Goal: Communication & Community: Share content

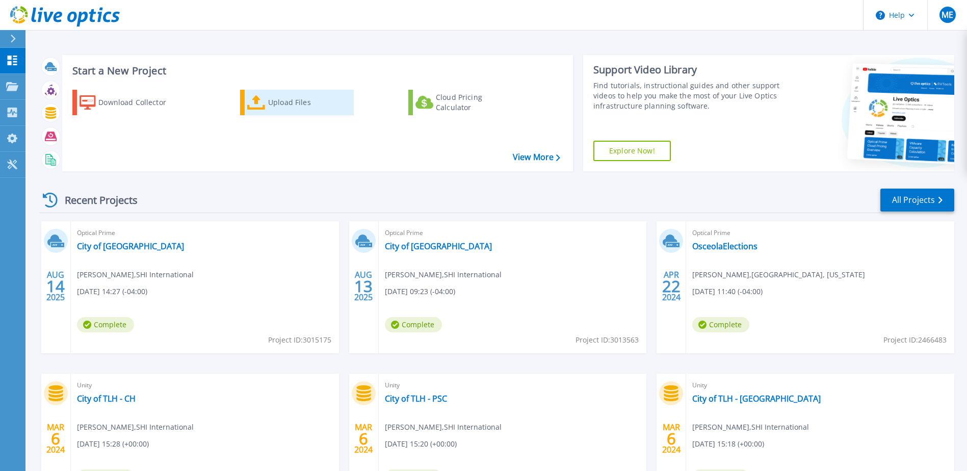
click at [279, 105] on div "Upload Files" at bounding box center [309, 102] width 82 height 20
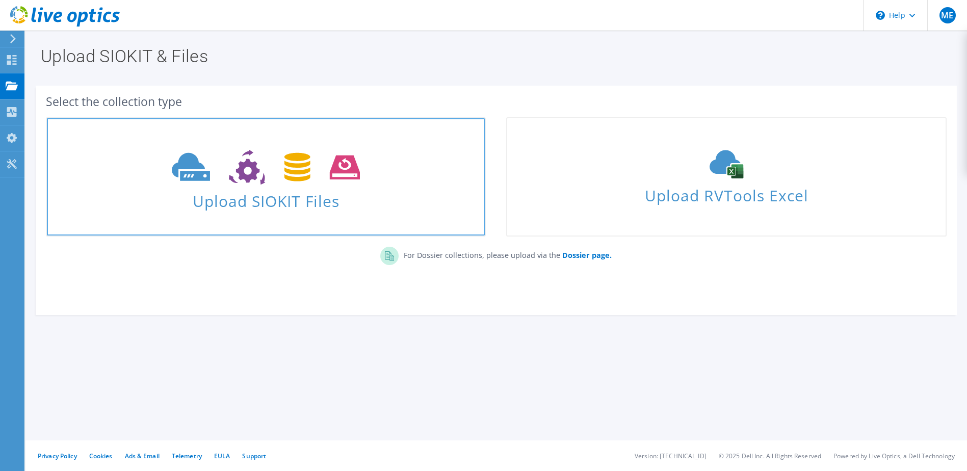
click at [291, 186] on span at bounding box center [266, 166] width 438 height 43
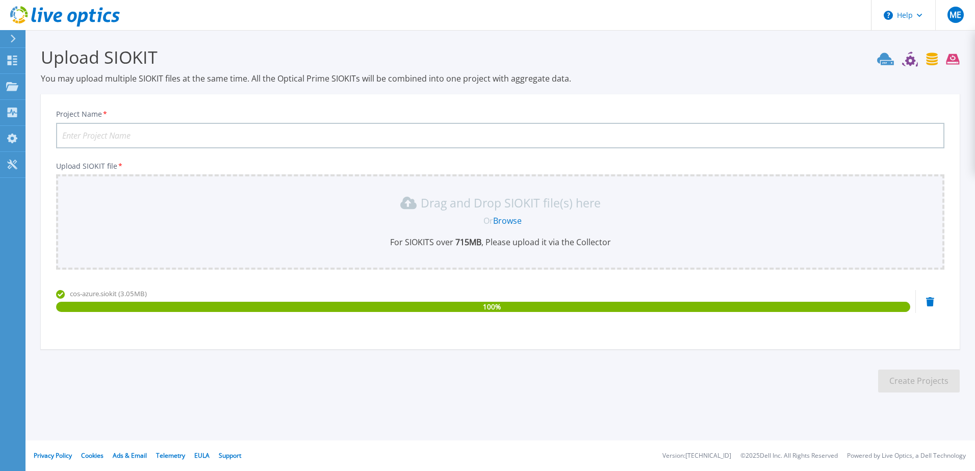
click at [145, 136] on input "Project Name *" at bounding box center [500, 135] width 888 height 25
type input "City of Sanford AUG 2025"
click at [928, 381] on button "Create Projects" at bounding box center [919, 381] width 82 height 23
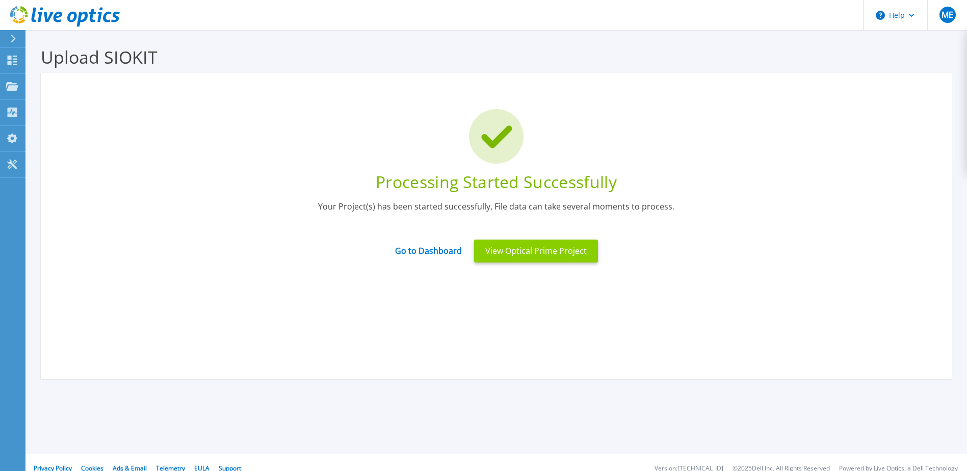
click at [532, 249] on button "View Optical Prime Project" at bounding box center [536, 251] width 124 height 23
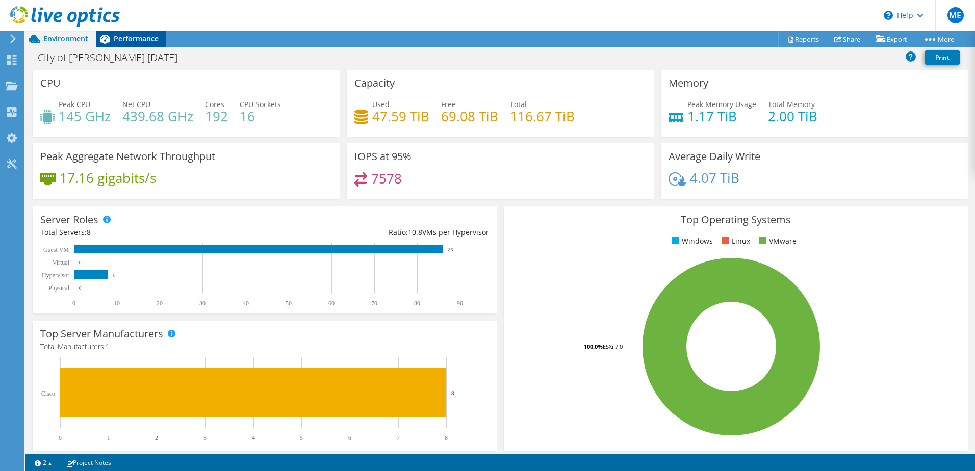
click at [131, 39] on span "Performance" at bounding box center [136, 39] width 45 height 10
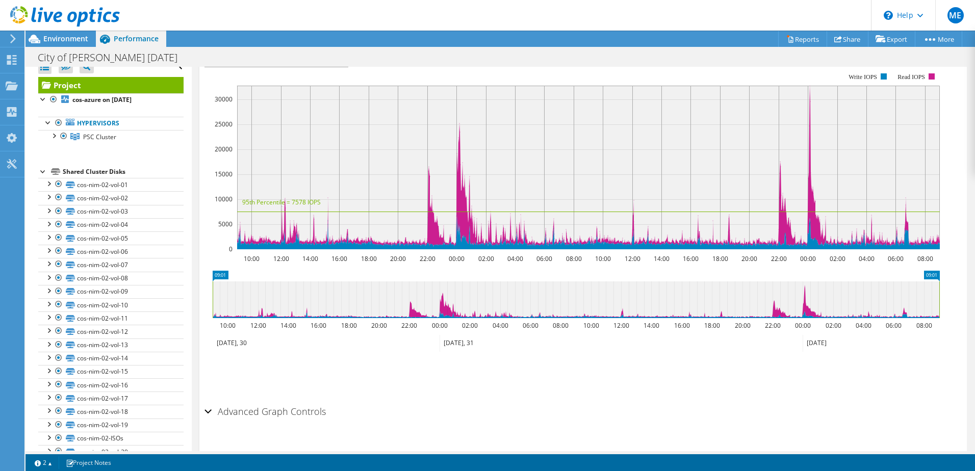
scroll to position [4, 0]
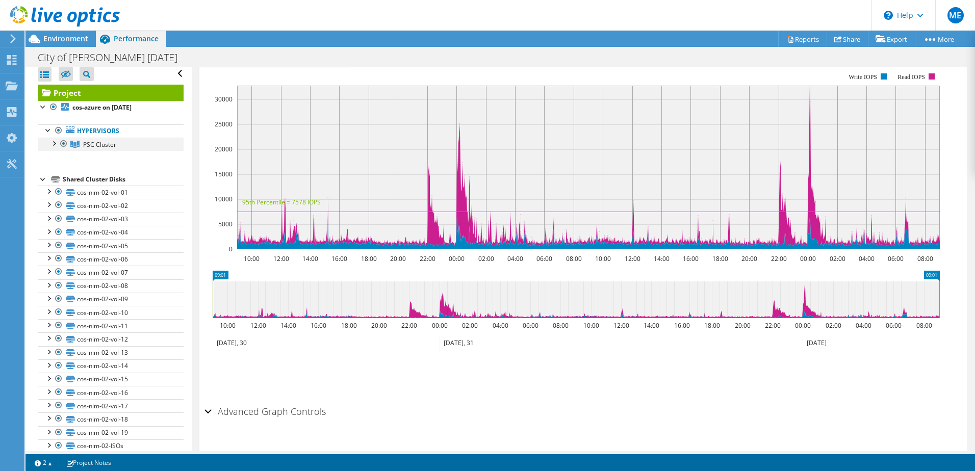
click at [57, 142] on div at bounding box center [53, 143] width 10 height 10
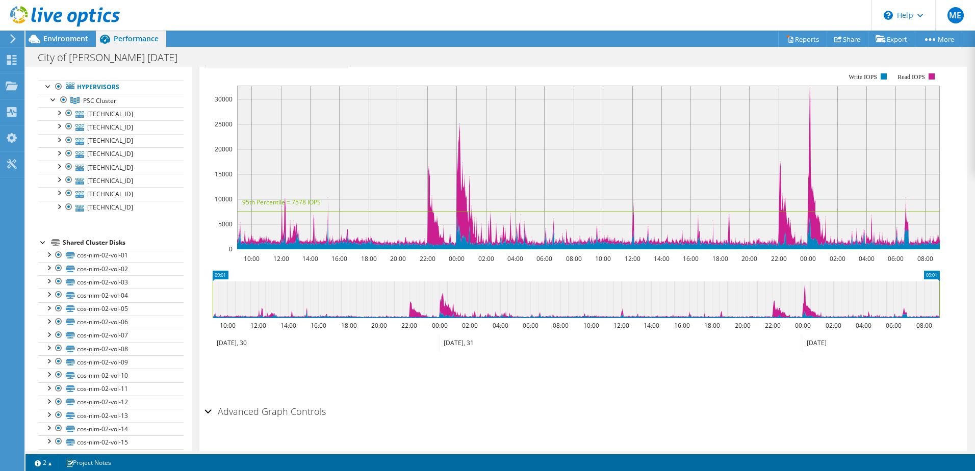
scroll to position [0, 0]
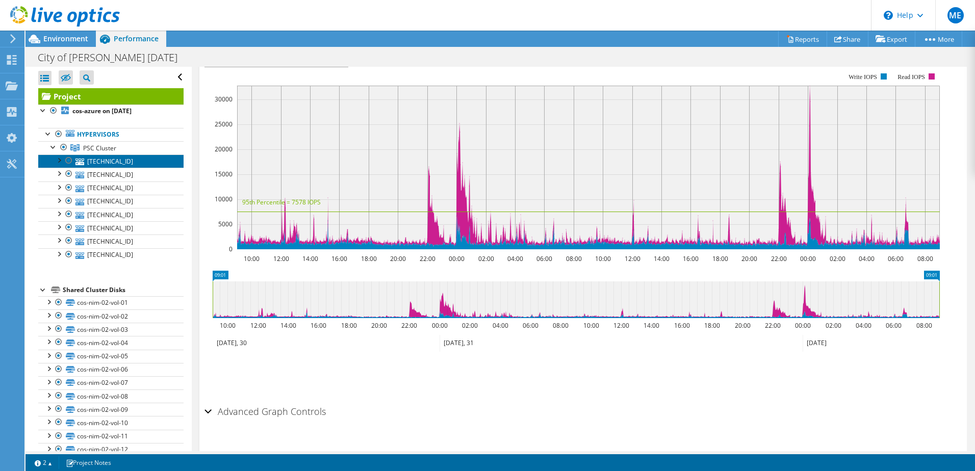
click at [102, 160] on link "172.16.5.197" at bounding box center [110, 161] width 145 height 13
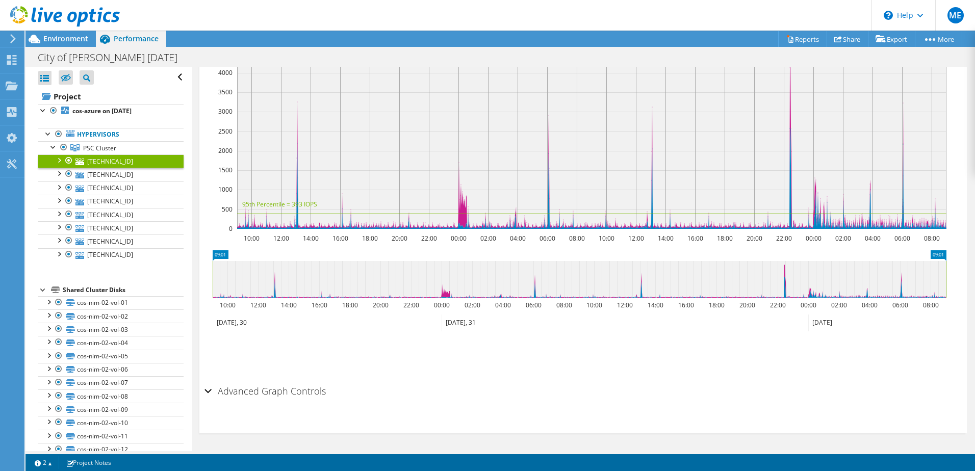
scroll to position [216, 0]
click at [62, 159] on div at bounding box center [59, 160] width 10 height 10
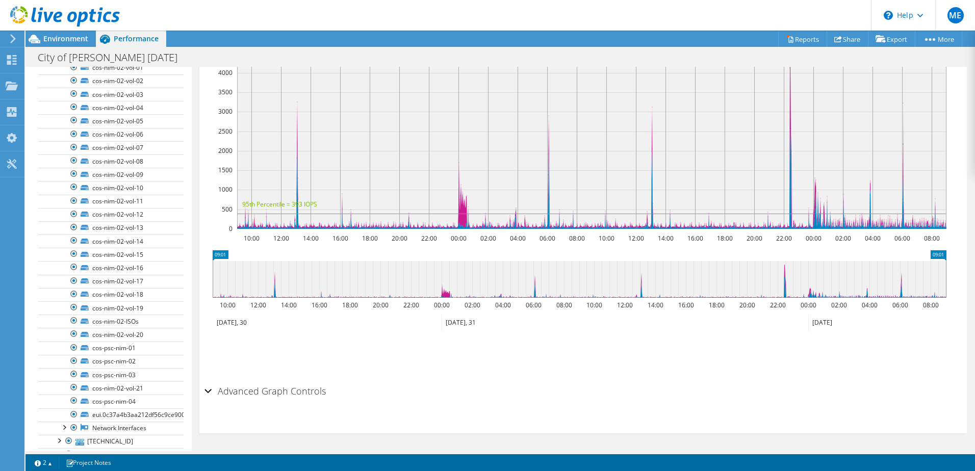
scroll to position [0, 0]
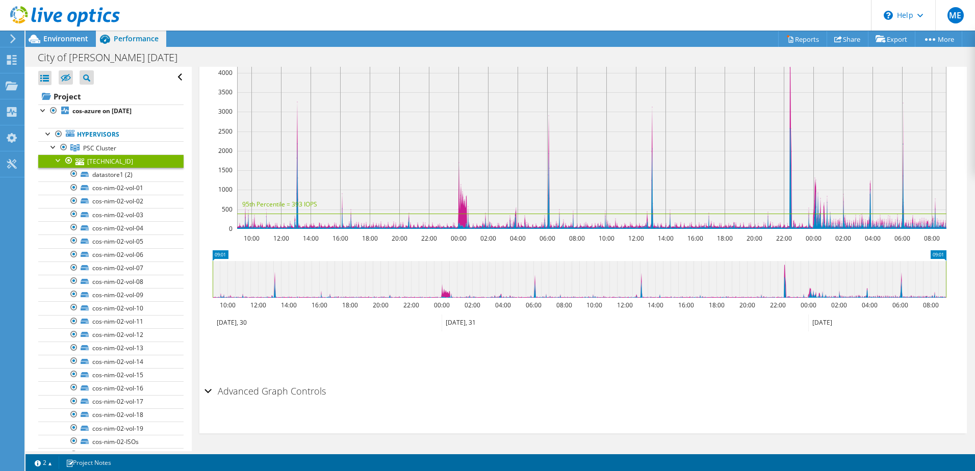
click at [96, 162] on link "172.16.5.197" at bounding box center [110, 161] width 145 height 13
click at [59, 160] on div at bounding box center [59, 160] width 10 height 10
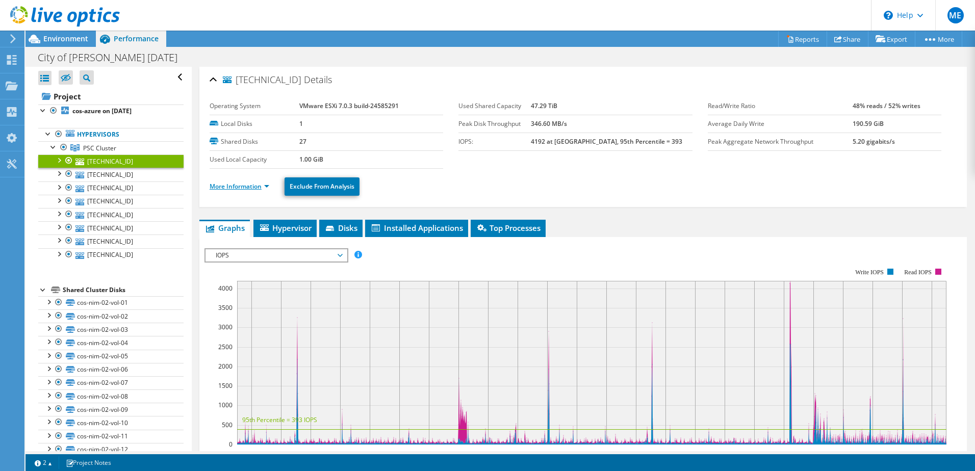
click at [241, 187] on link "More Information" at bounding box center [240, 186] width 60 height 9
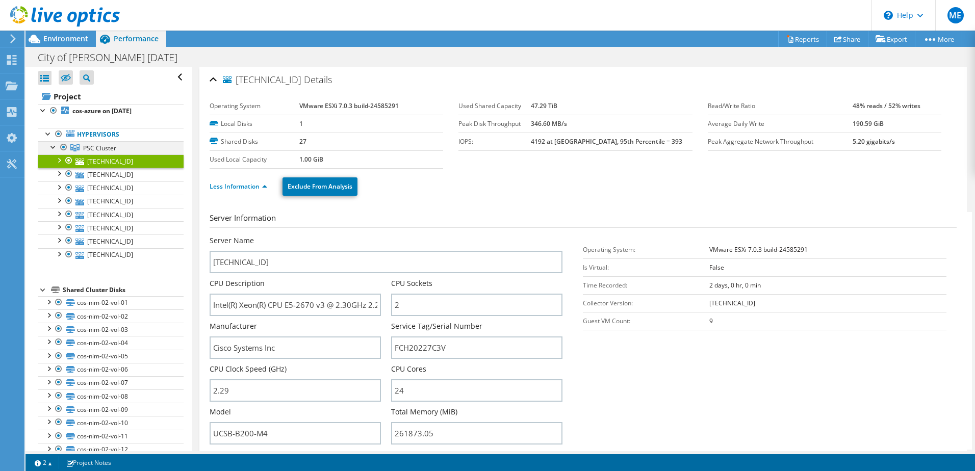
click at [53, 144] on div at bounding box center [53, 146] width 10 height 10
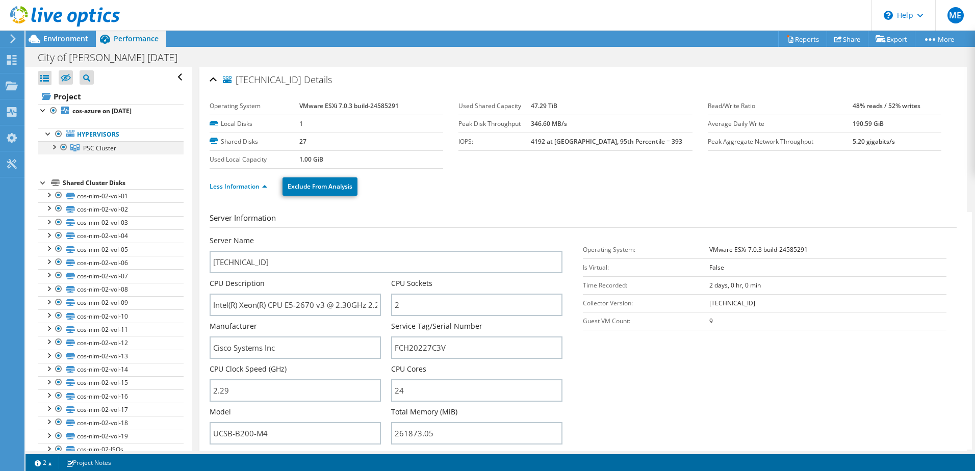
click at [54, 146] on div at bounding box center [53, 146] width 10 height 10
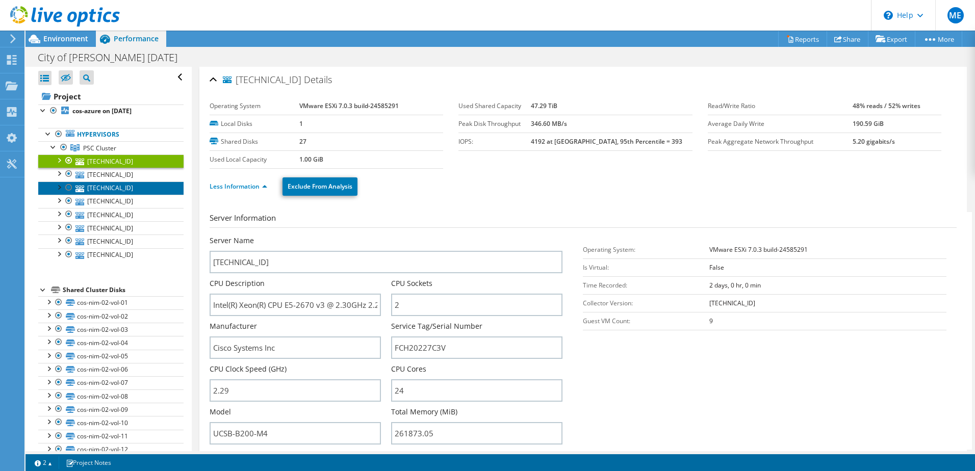
click at [109, 186] on link "172.16.5.199" at bounding box center [110, 188] width 145 height 13
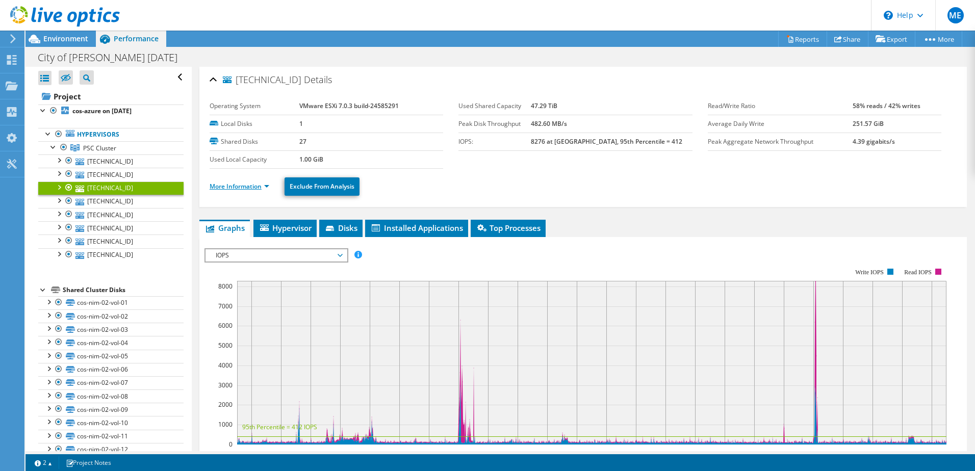
click at [234, 186] on link "More Information" at bounding box center [240, 186] width 60 height 9
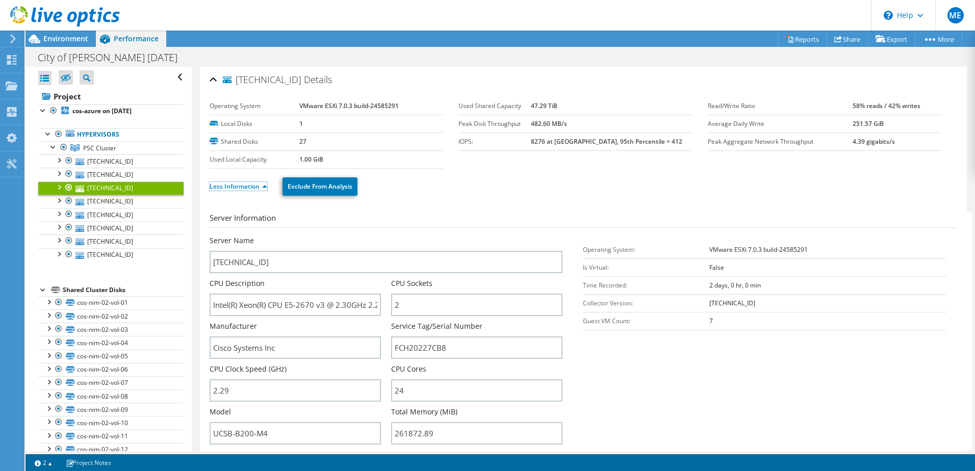
scroll to position [85, 0]
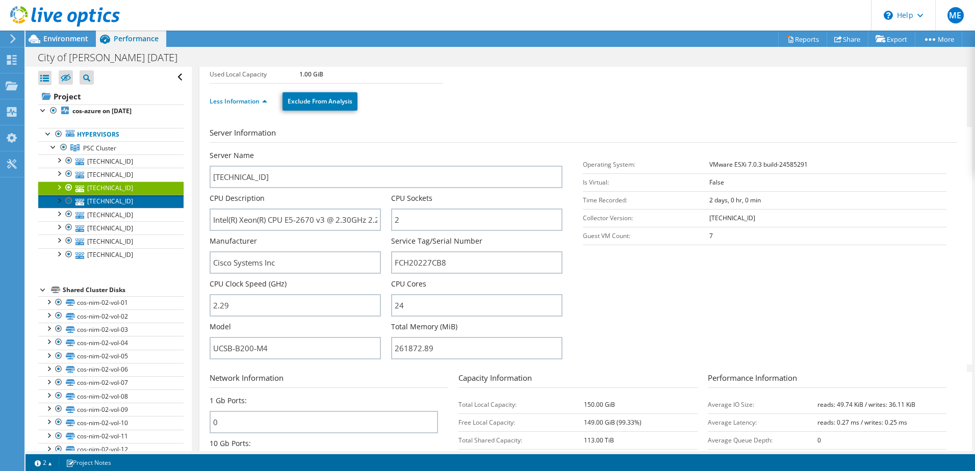
click at [111, 202] on link "172.16.5.192" at bounding box center [110, 201] width 145 height 13
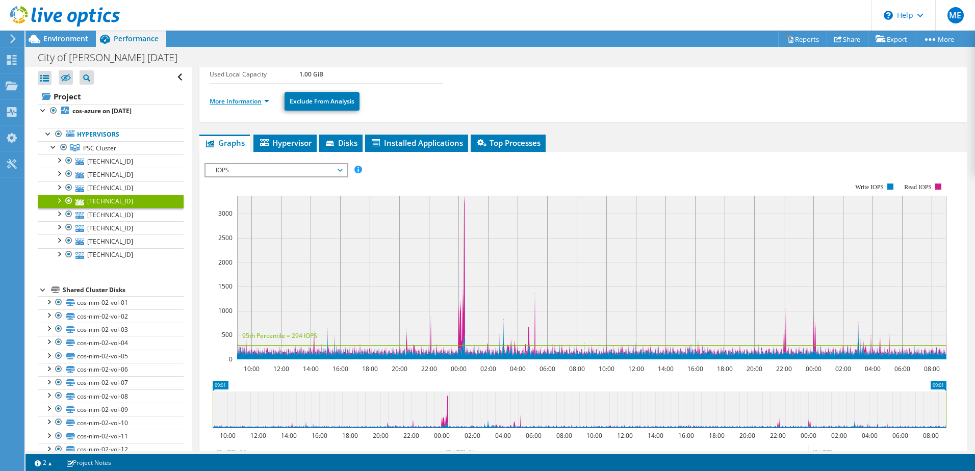
click at [234, 100] on link "More Information" at bounding box center [240, 101] width 60 height 9
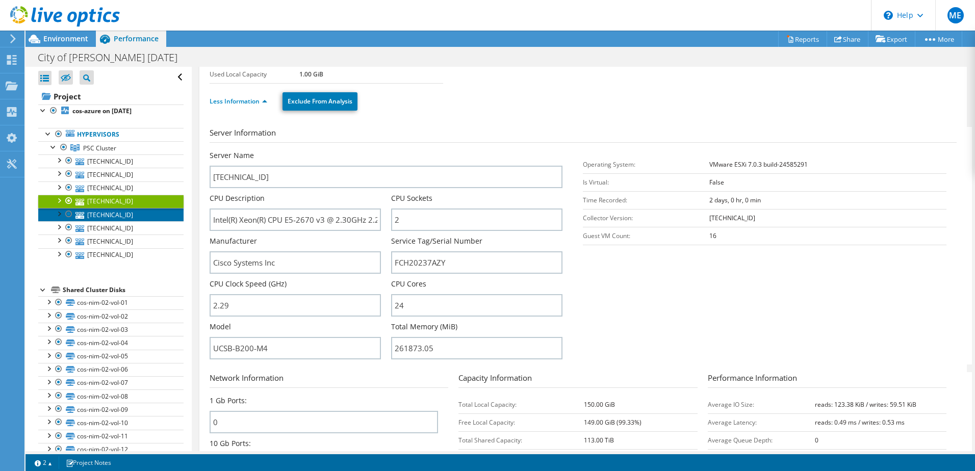
click at [111, 214] on link "172.16.5.193" at bounding box center [110, 214] width 145 height 13
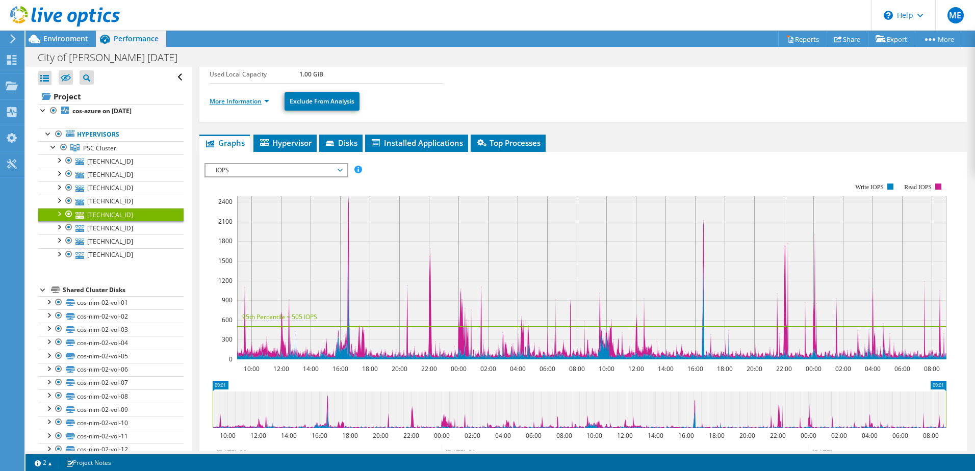
click at [242, 98] on link "More Information" at bounding box center [240, 101] width 60 height 9
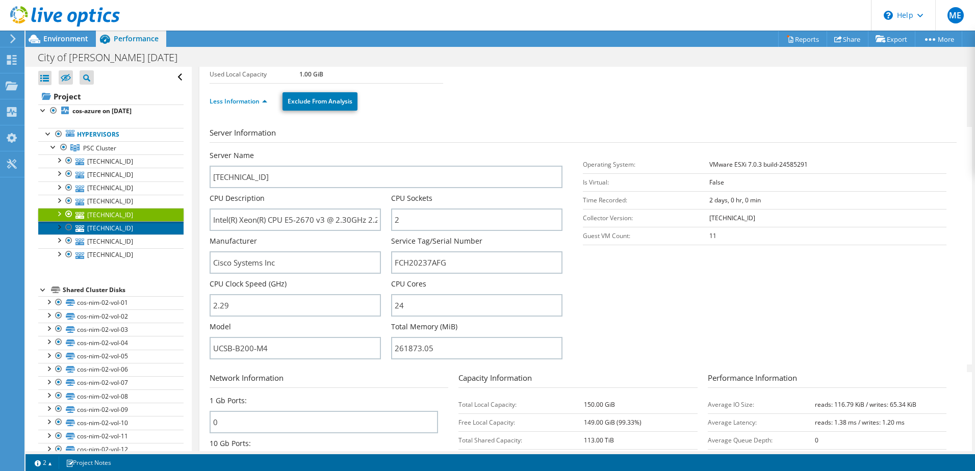
click at [101, 226] on link "172.16.5.196" at bounding box center [110, 227] width 145 height 13
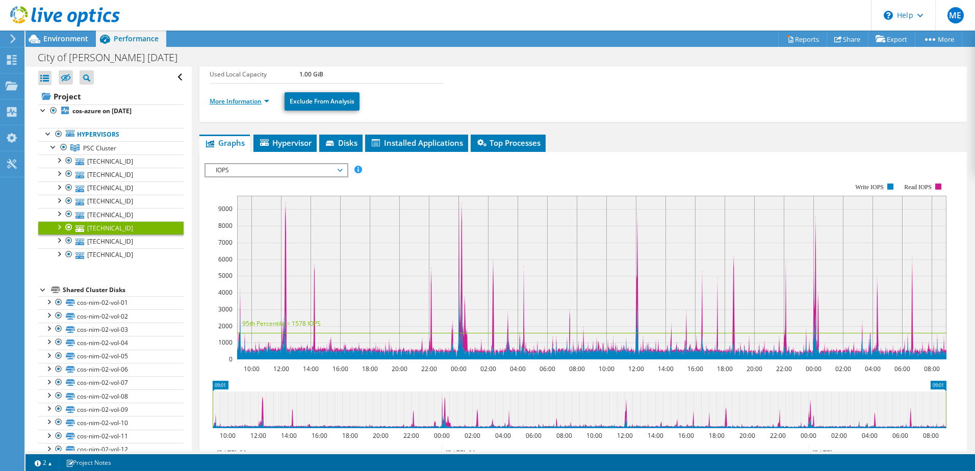
click at [235, 101] on link "More Information" at bounding box center [240, 101] width 60 height 9
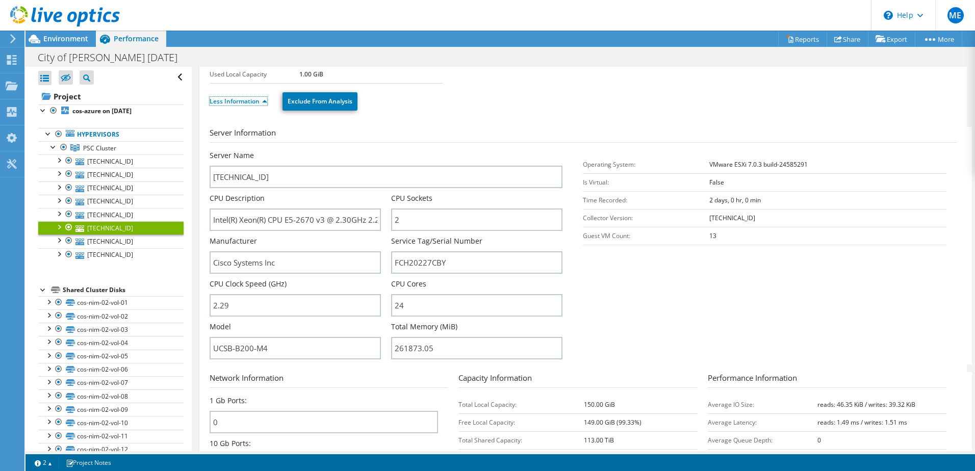
scroll to position [0, 0]
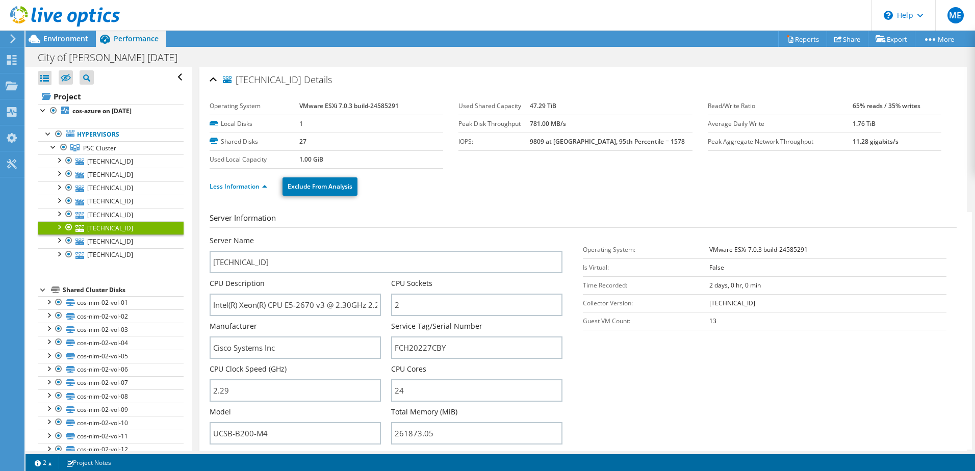
click at [97, 228] on link "172.16.5.196" at bounding box center [110, 227] width 145 height 13
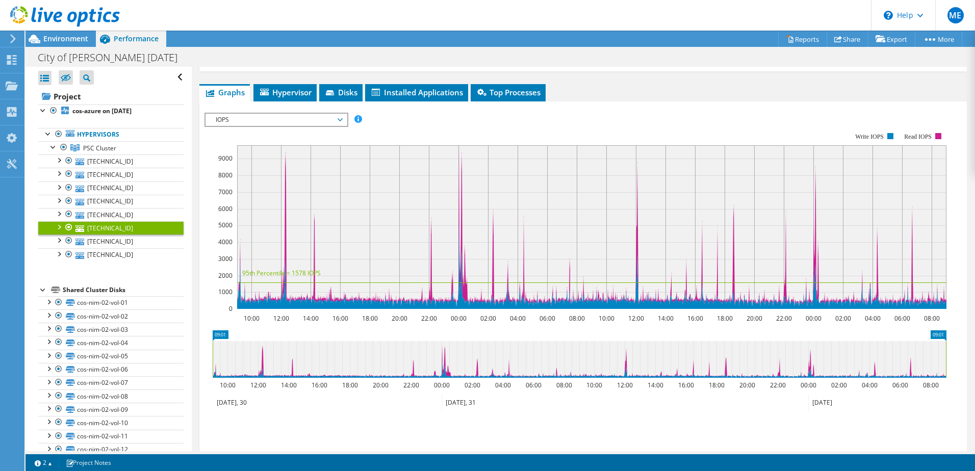
scroll to position [138, 0]
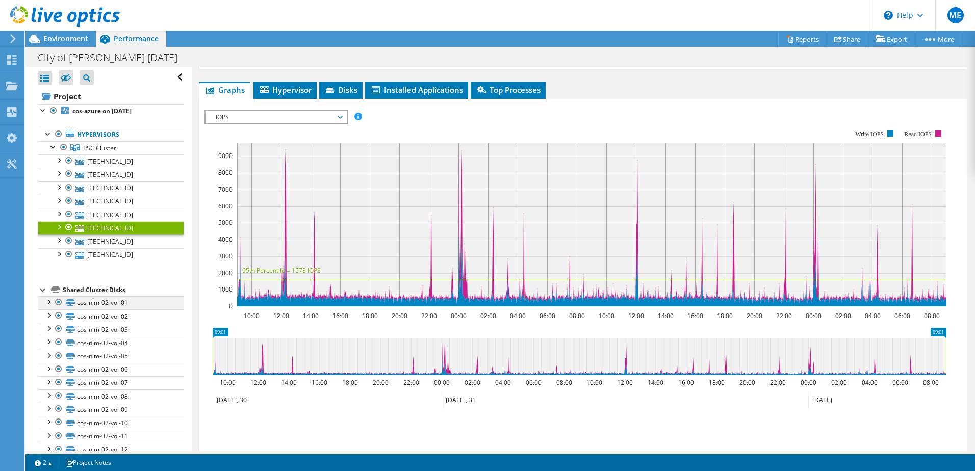
click at [49, 300] on div at bounding box center [48, 301] width 10 height 10
click at [43, 288] on div at bounding box center [43, 289] width 10 height 10
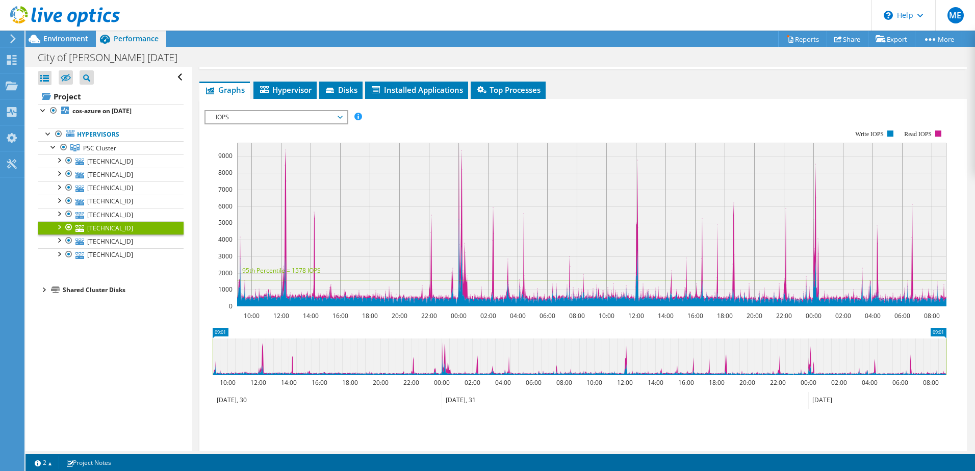
click at [44, 291] on div at bounding box center [43, 289] width 10 height 10
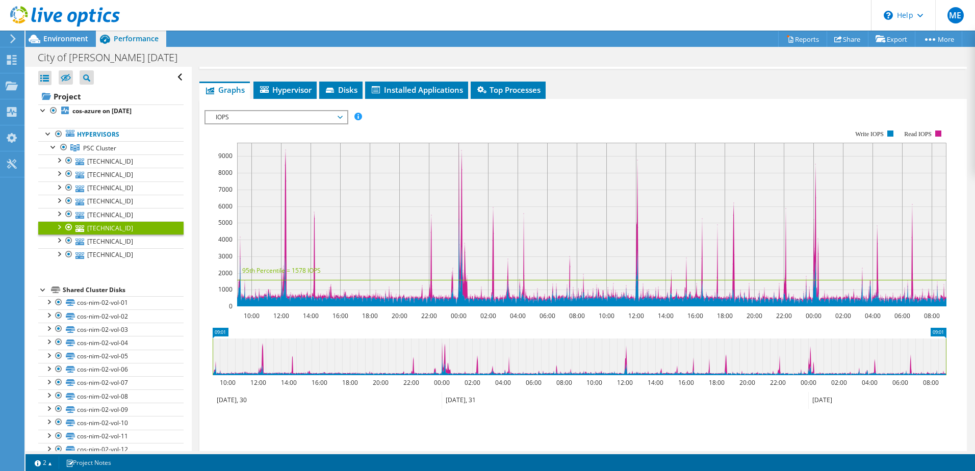
click at [173, 75] on div "Open All Close All Hide Excluded Nodes Project Tree Filter" at bounding box center [110, 77] width 145 height 21
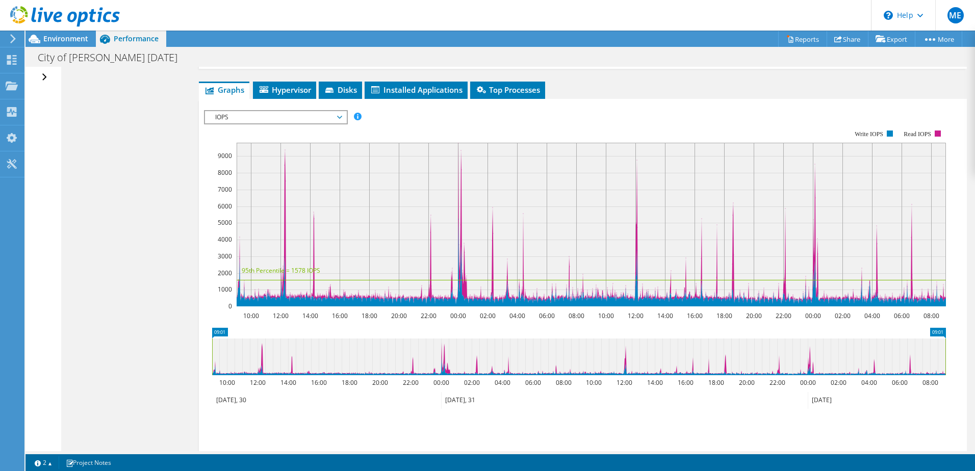
click at [45, 75] on div "Open All Close All Hide Excluded Nodes Project Tree Filter" at bounding box center [45, 77] width 15 height 21
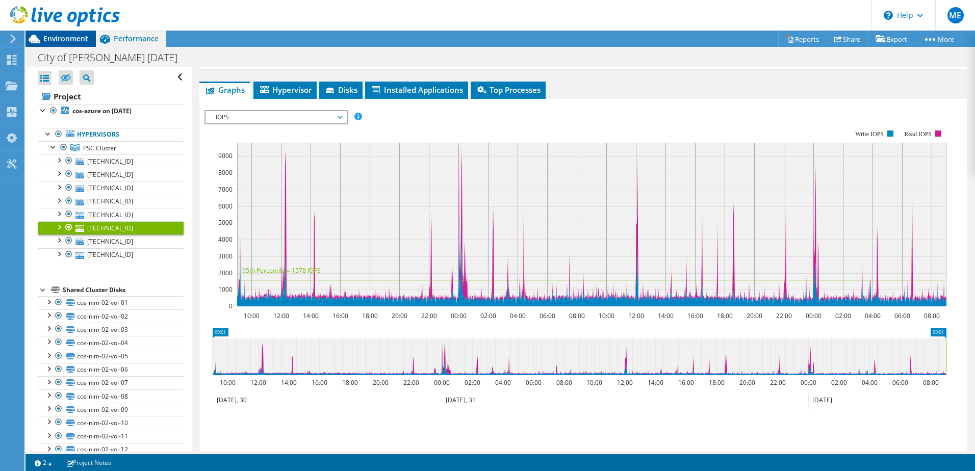
click at [65, 39] on span "Environment" at bounding box center [65, 39] width 45 height 10
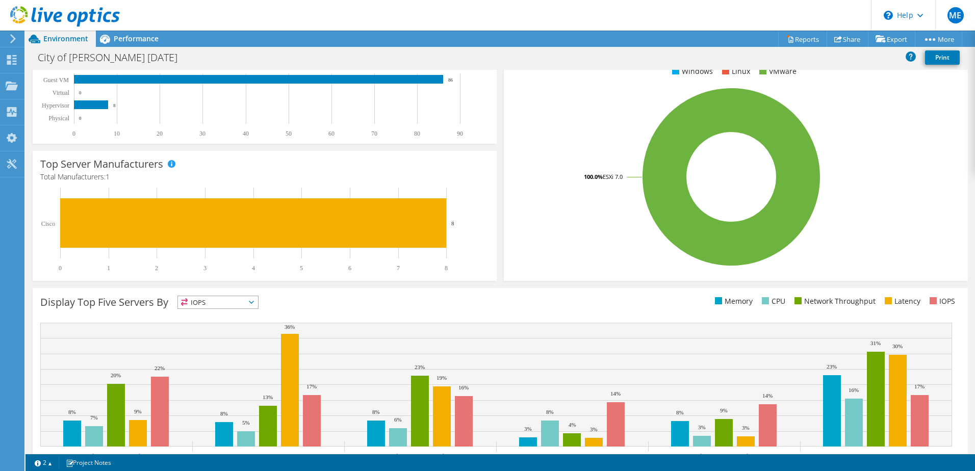
scroll to position [210, 0]
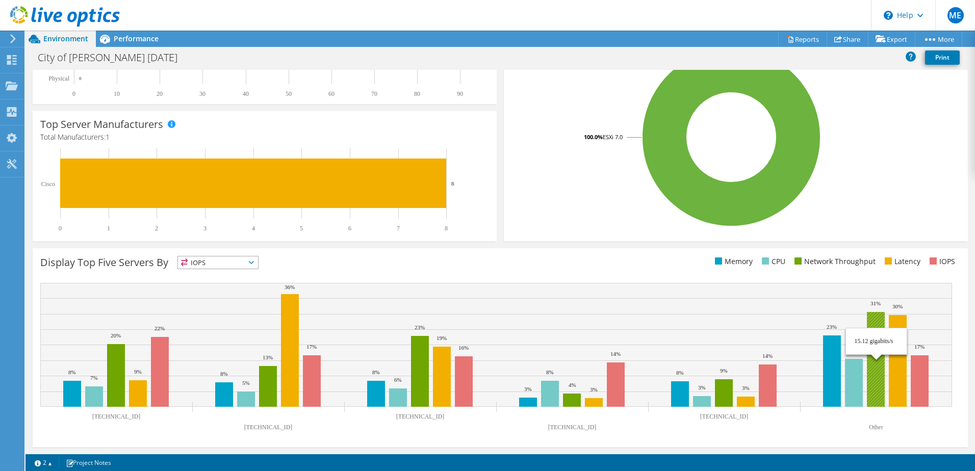
click at [876, 377] on rect at bounding box center [876, 359] width 18 height 95
click at [147, 38] on span "Performance" at bounding box center [136, 39] width 45 height 10
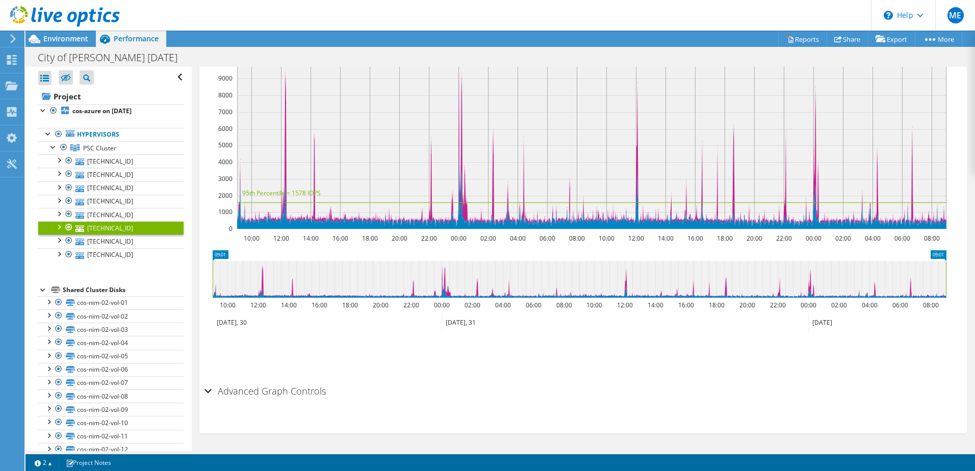
scroll to position [0, 0]
click at [97, 254] on link "172.16.5.195" at bounding box center [110, 254] width 145 height 13
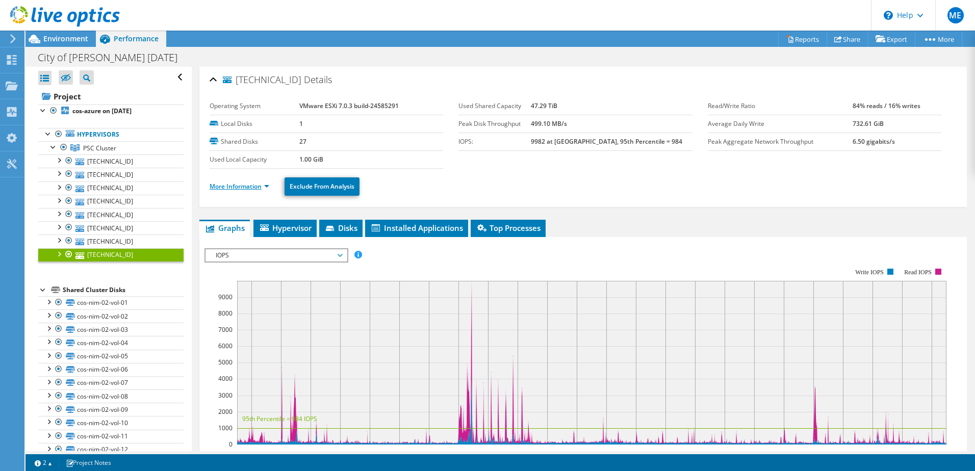
click at [234, 186] on link "More Information" at bounding box center [240, 186] width 60 height 9
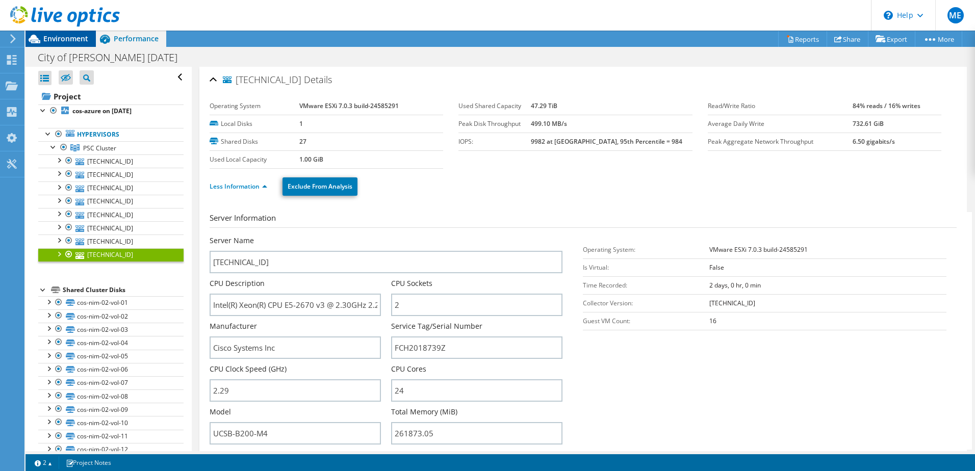
click at [62, 44] on div "Environment" at bounding box center [60, 39] width 70 height 16
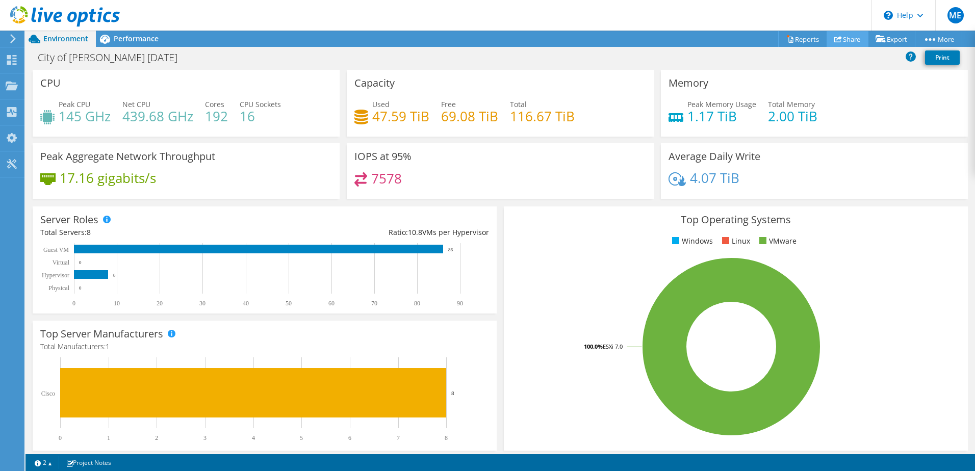
click at [840, 37] on link "Share" at bounding box center [848, 39] width 42 height 16
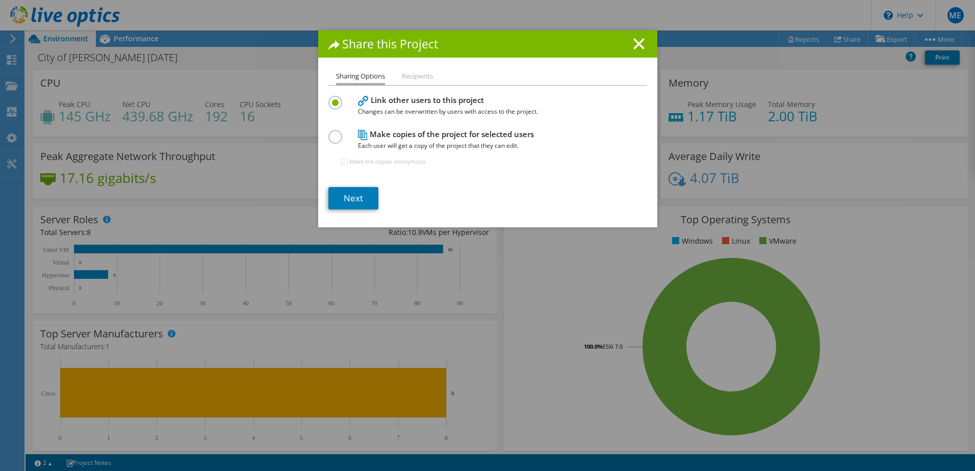
click at [331, 133] on label at bounding box center [337, 131] width 18 height 3
click at [0, 0] on input "radio" at bounding box center [0, 0] width 0 height 0
click at [347, 196] on link "Next" at bounding box center [353, 198] width 50 height 22
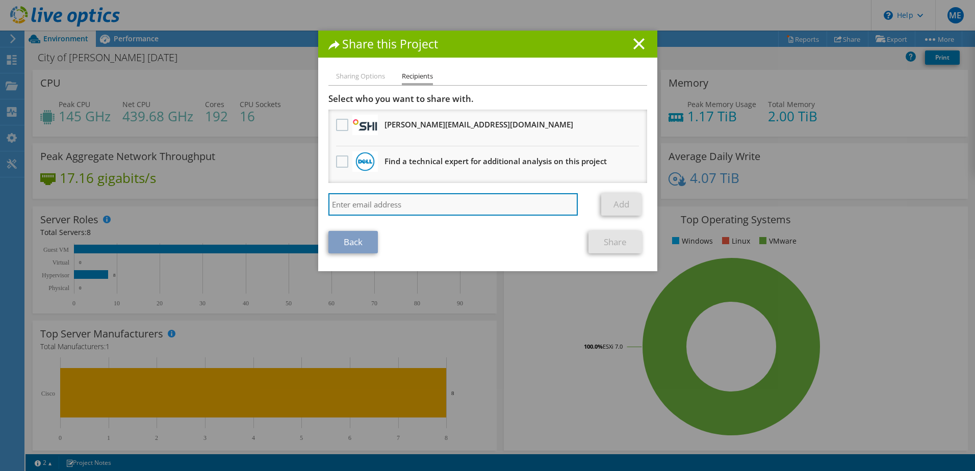
click at [404, 201] on input "search" at bounding box center [453, 204] width 250 height 22
click at [400, 207] on input "search" at bounding box center [453, 204] width 250 height 22
paste input "gdipper@cisco.com>,"
type input "gdipper@cisco.com"
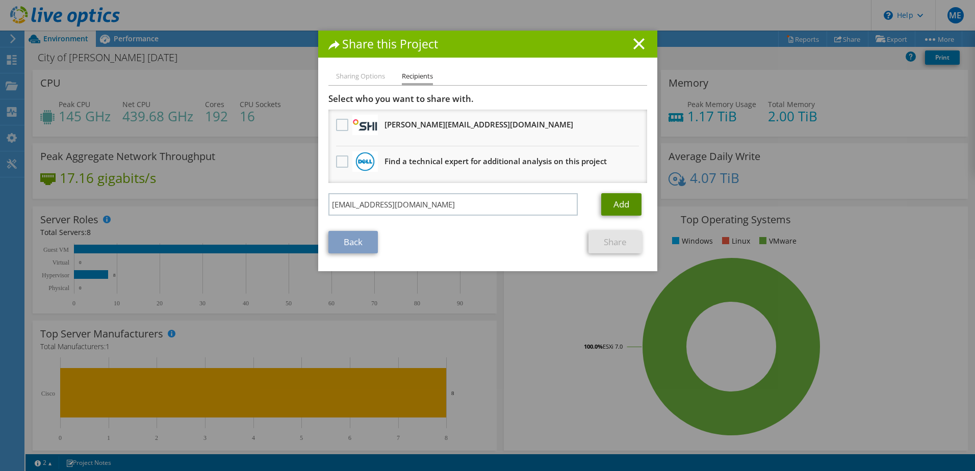
click at [619, 200] on link "Add" at bounding box center [621, 204] width 40 height 22
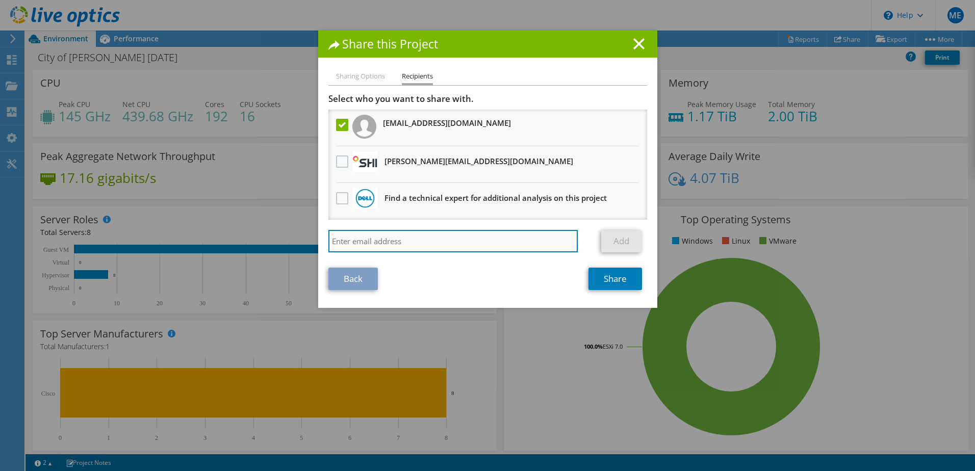
click at [418, 244] on input "search" at bounding box center [453, 241] width 250 height 22
paste input "bfranca@cisco.com"
type input "bfranca@cisco.com"
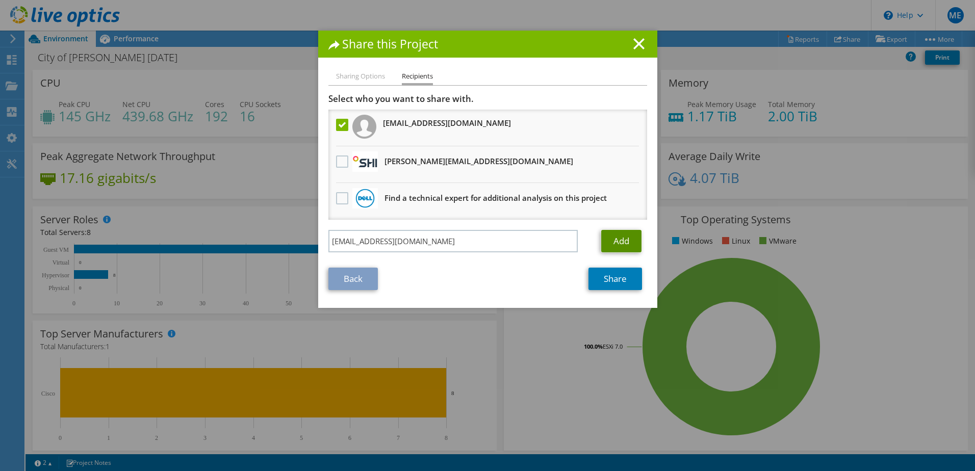
click at [624, 238] on link "Add" at bounding box center [621, 241] width 40 height 22
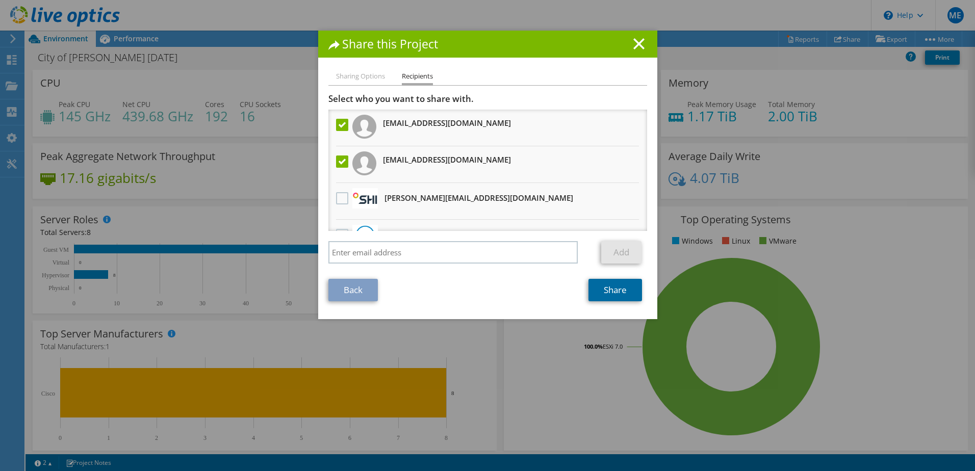
click at [612, 286] on link "Share" at bounding box center [615, 290] width 54 height 22
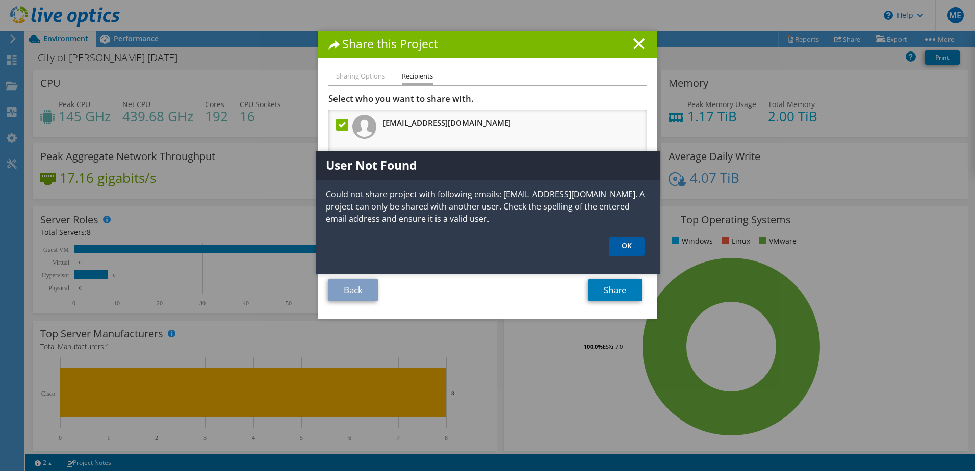
click at [631, 245] on link "OK" at bounding box center [627, 246] width 36 height 19
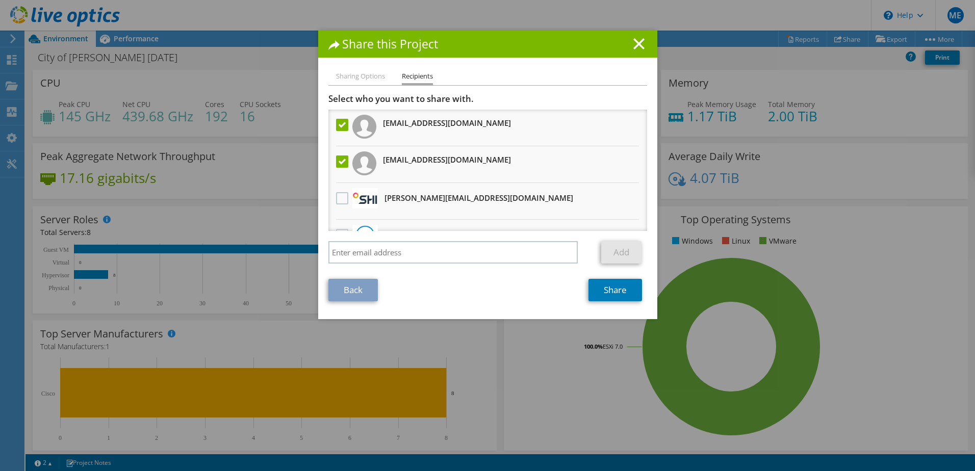
click at [339, 158] on label at bounding box center [343, 162] width 15 height 12
click at [0, 0] on input "checkbox" at bounding box center [0, 0] width 0 height 0
click at [607, 291] on link "Share" at bounding box center [615, 290] width 54 height 22
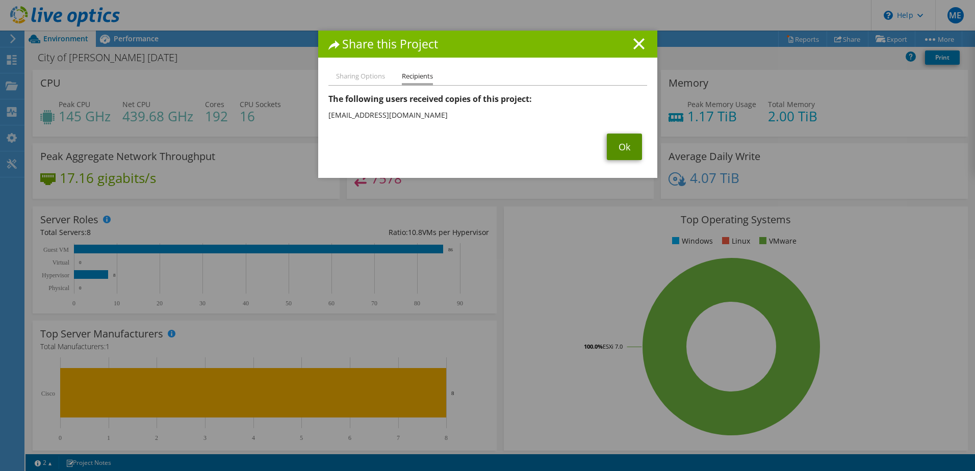
click at [633, 149] on link "Ok" at bounding box center [624, 147] width 35 height 27
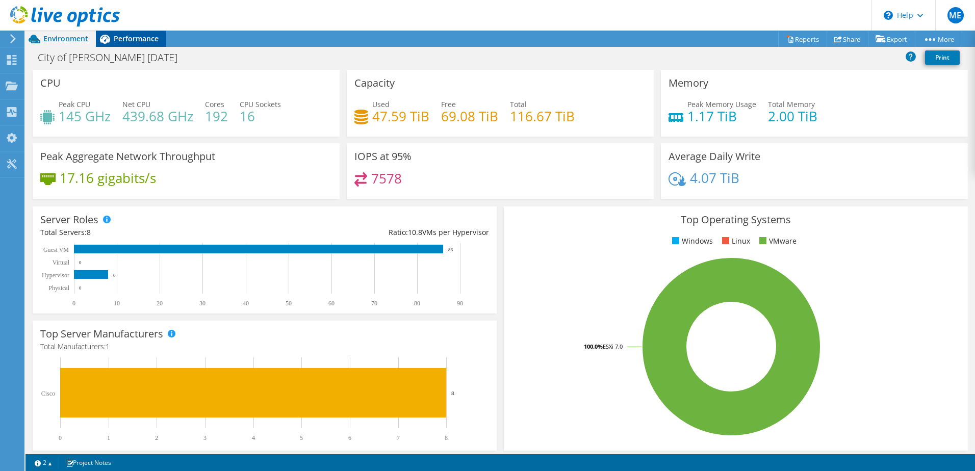
click at [121, 40] on span "Performance" at bounding box center [136, 39] width 45 height 10
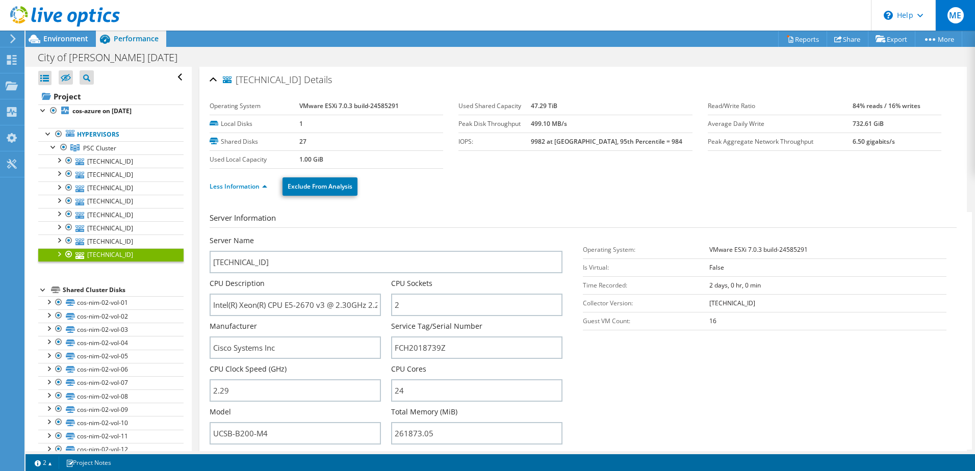
click at [956, 22] on span "ME" at bounding box center [956, 15] width 16 height 16
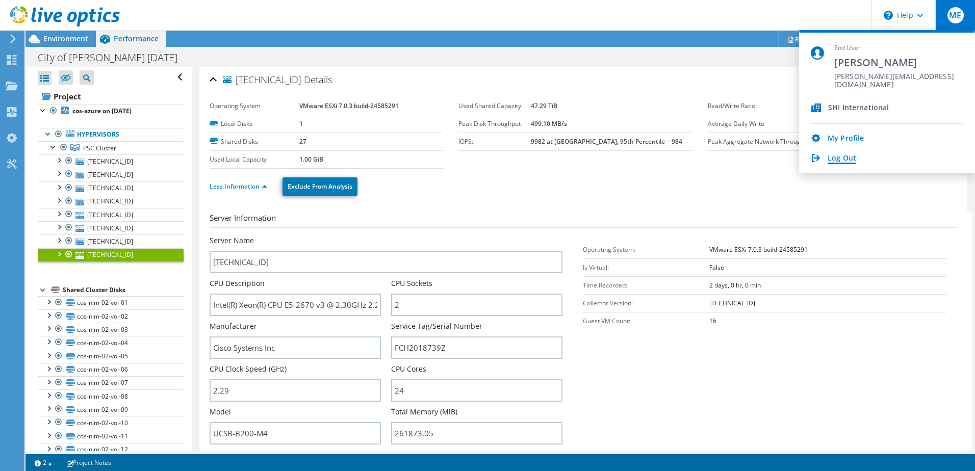
click at [838, 157] on link "Log Out" at bounding box center [842, 159] width 29 height 10
